Goal: Information Seeking & Learning: Learn about a topic

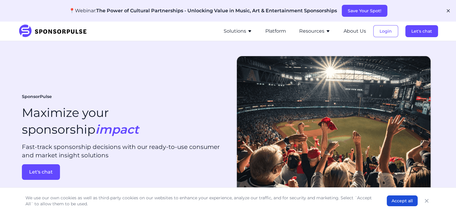
click at [249, 30] on icon "button" at bounding box center [249, 31] width 3 height 2
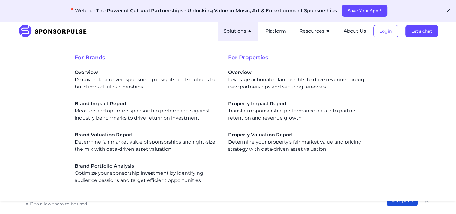
click at [249, 31] on icon "button" at bounding box center [249, 31] width 5 height 5
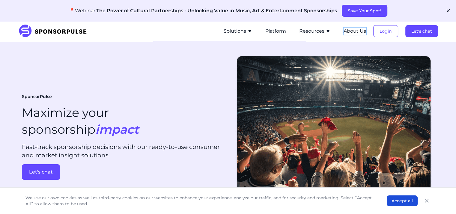
click at [350, 31] on button "About Us" at bounding box center [354, 31] width 22 height 7
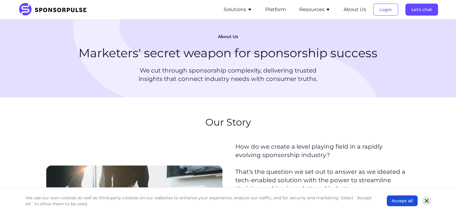
click at [425, 203] on icon "Close" at bounding box center [427, 201] width 6 height 6
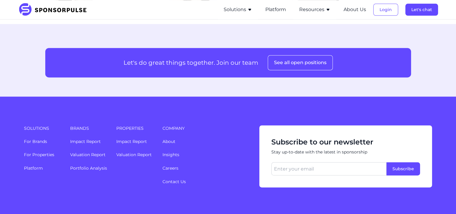
scroll to position [797, 0]
click at [355, 7] on button "About Us" at bounding box center [354, 9] width 22 height 7
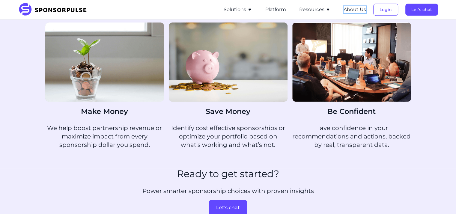
scroll to position [367, 0]
click at [327, 10] on icon "button" at bounding box center [327, 9] width 5 height 5
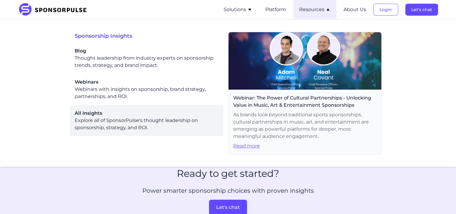
click at [86, 118] on div "All Insights Explore all of SponsorPulse's thought leadership on sponsorship, s…" at bounding box center [147, 121] width 144 height 22
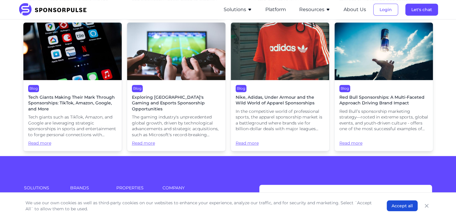
scroll to position [2730, 0]
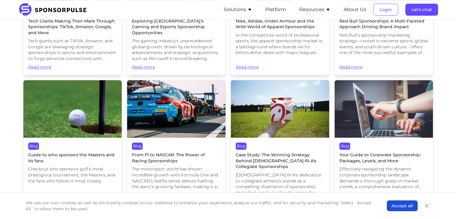
click at [170, 138] on div "Blog From F1 to NASCAR: The Power of Racing Sponsorships The motorsport world h…" at bounding box center [176, 173] width 98 height 71
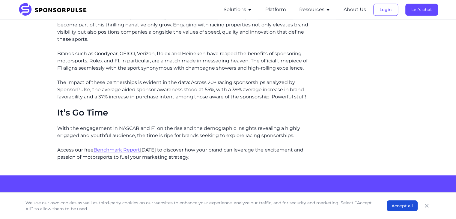
scroll to position [1038, 0]
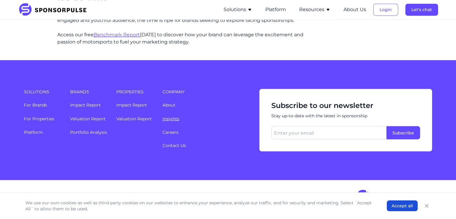
click at [171, 119] on link "Insights" at bounding box center [170, 118] width 17 height 5
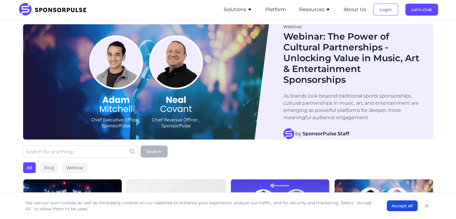
click at [249, 8] on icon "button" at bounding box center [249, 9] width 5 height 5
